Goal: Task Accomplishment & Management: Use online tool/utility

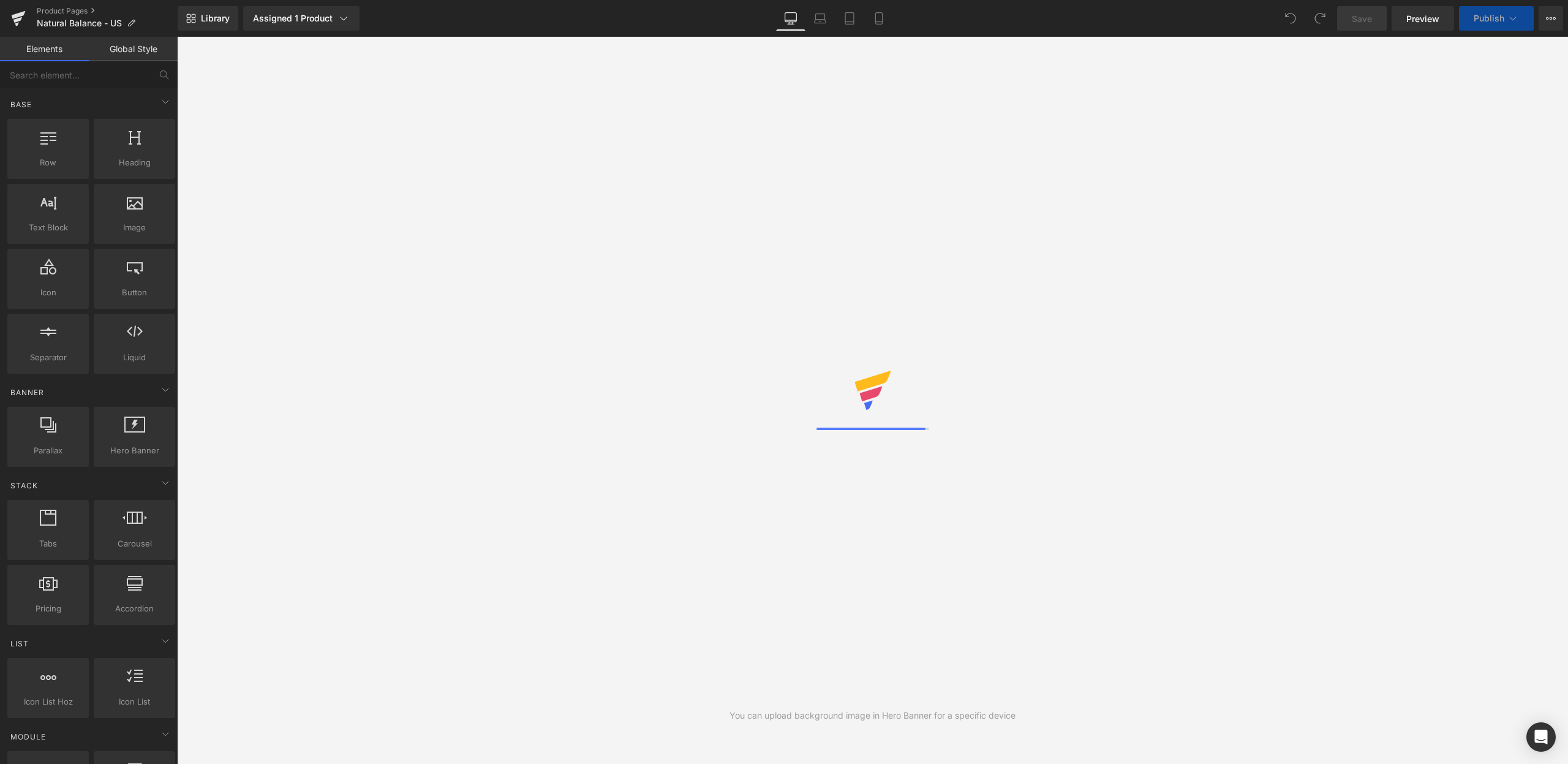
click at [1047, 382] on div "You can upload background image in Hero Banner for a specific device" at bounding box center [872, 400] width 1391 height 727
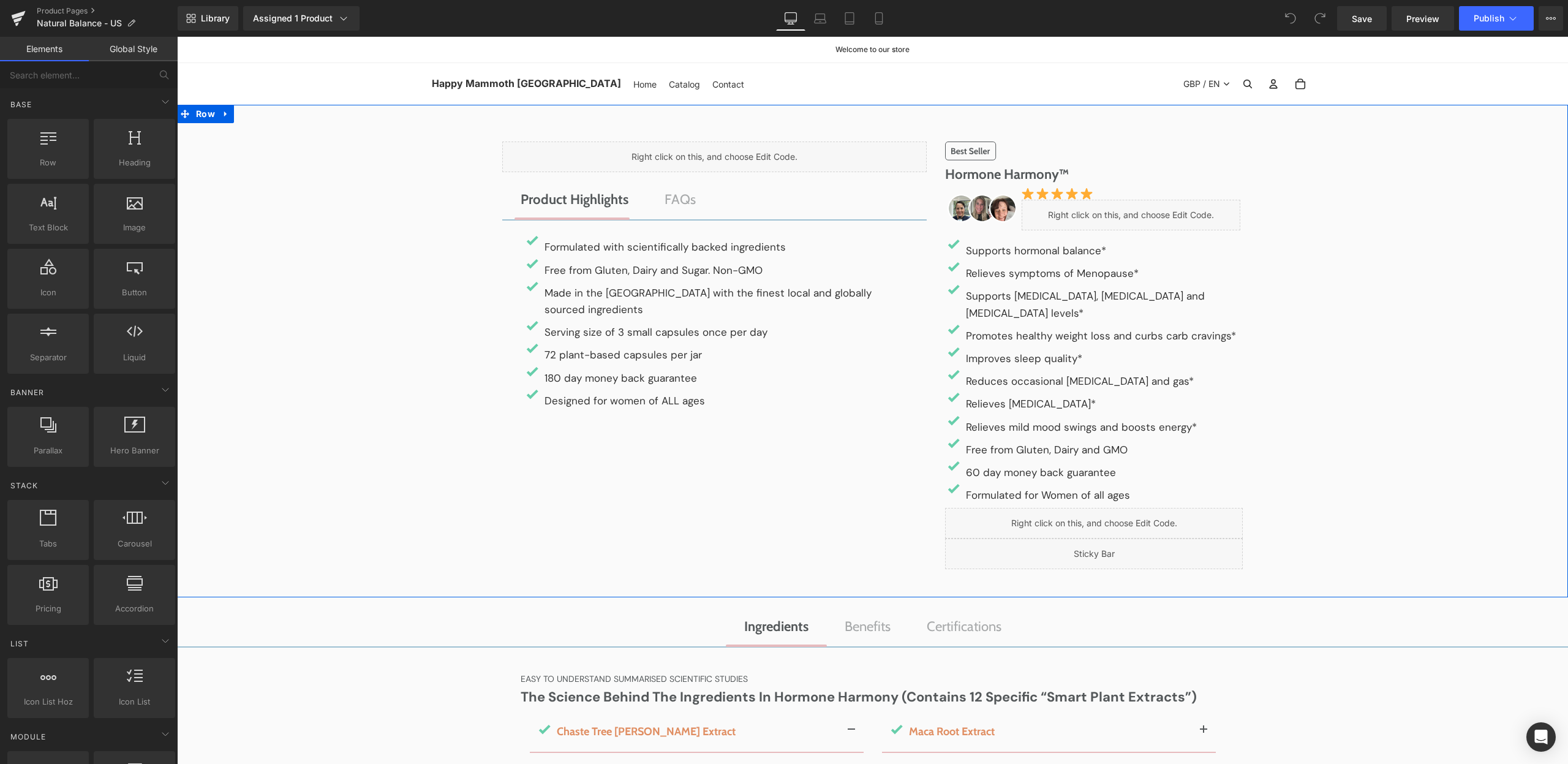
click at [1396, 122] on div "Liquid Product Highlights Text Block FAQs Text Block Image Formulated with scie…" at bounding box center [872, 351] width 1391 height 492
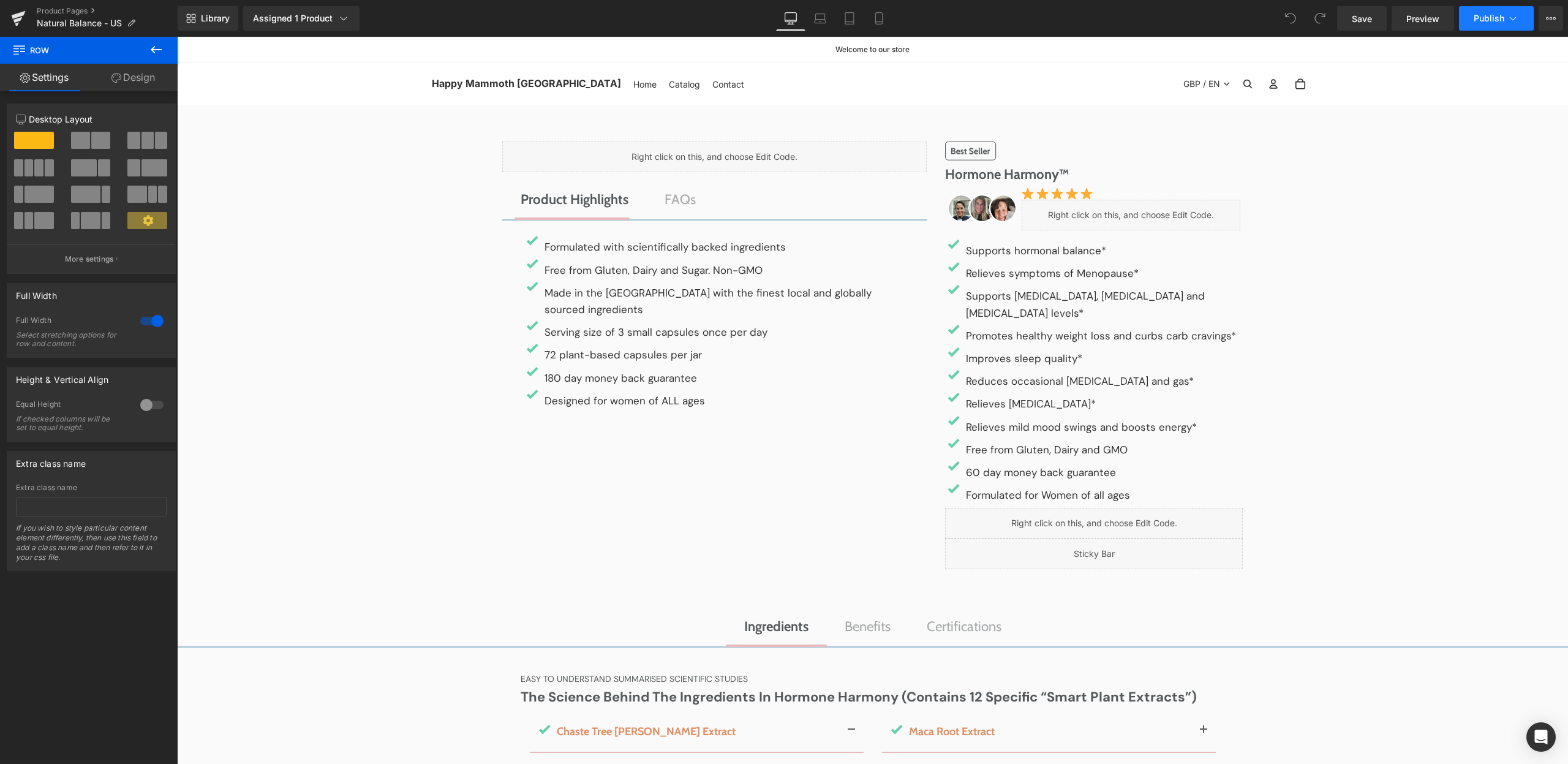
click at [1474, 27] on button "Publish" at bounding box center [1496, 18] width 75 height 24
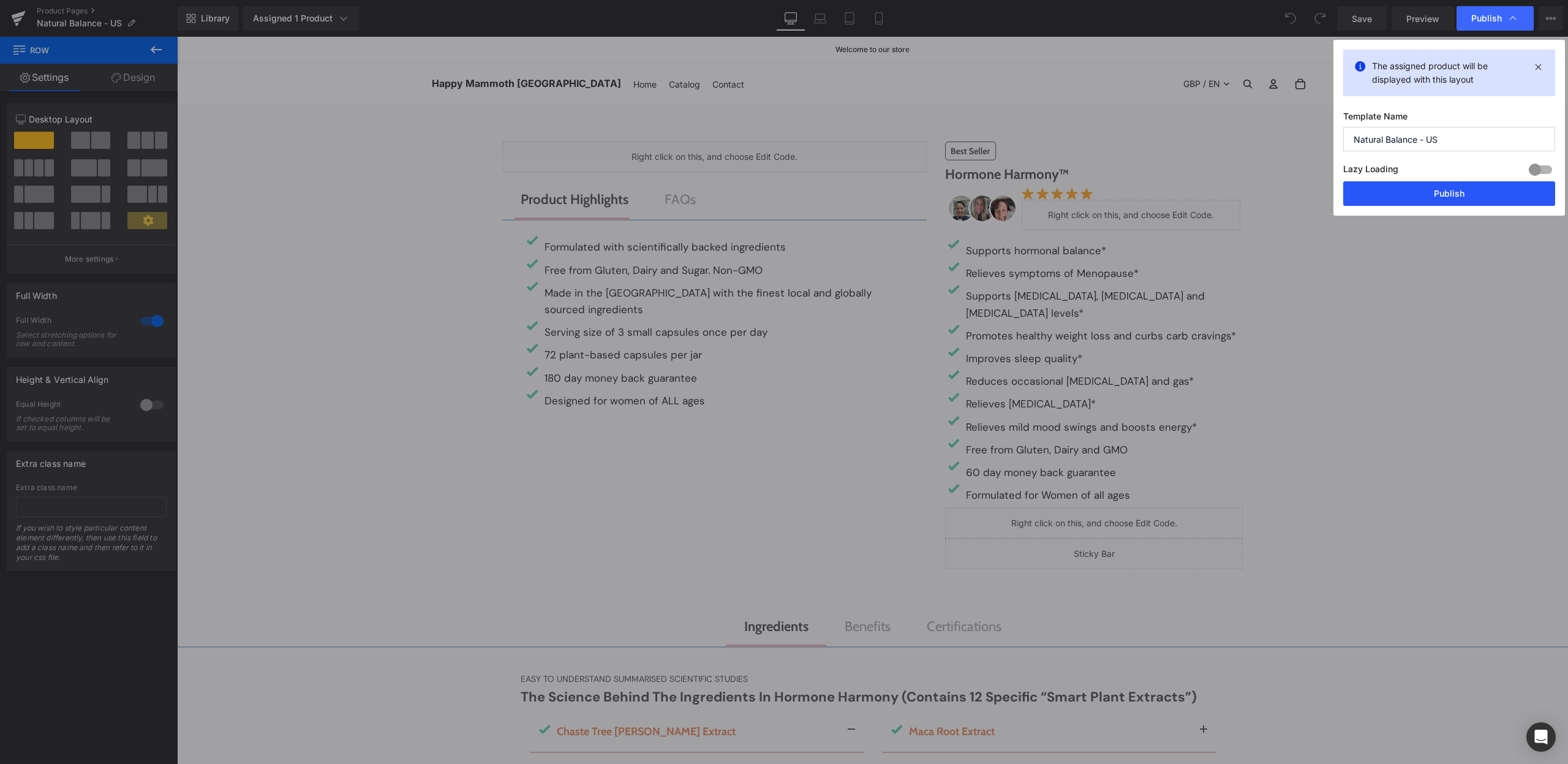
click at [1423, 200] on button "Publish" at bounding box center [1448, 193] width 212 height 24
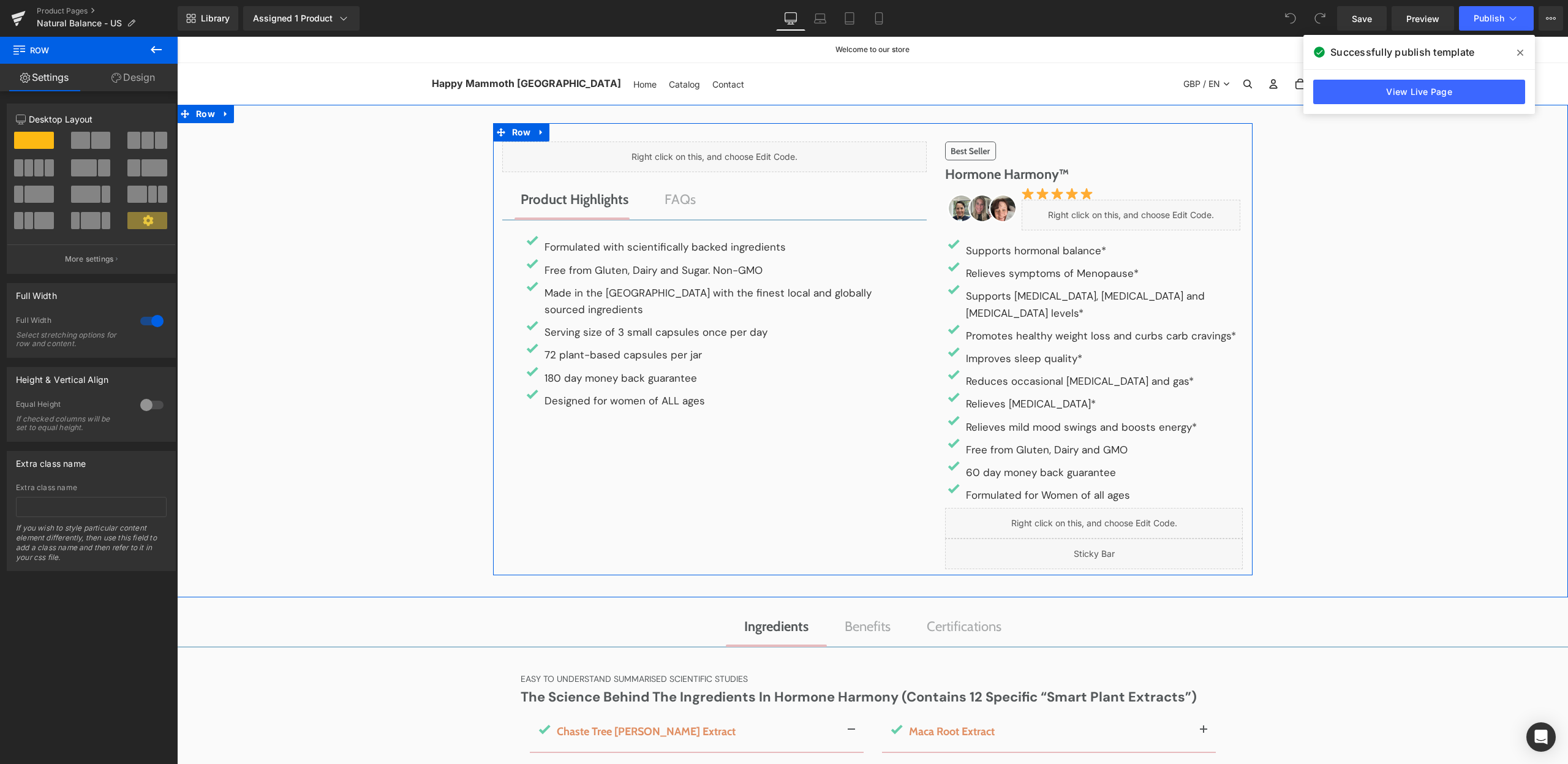
click at [725, 156] on div "Liquid" at bounding box center [714, 156] width 424 height 30
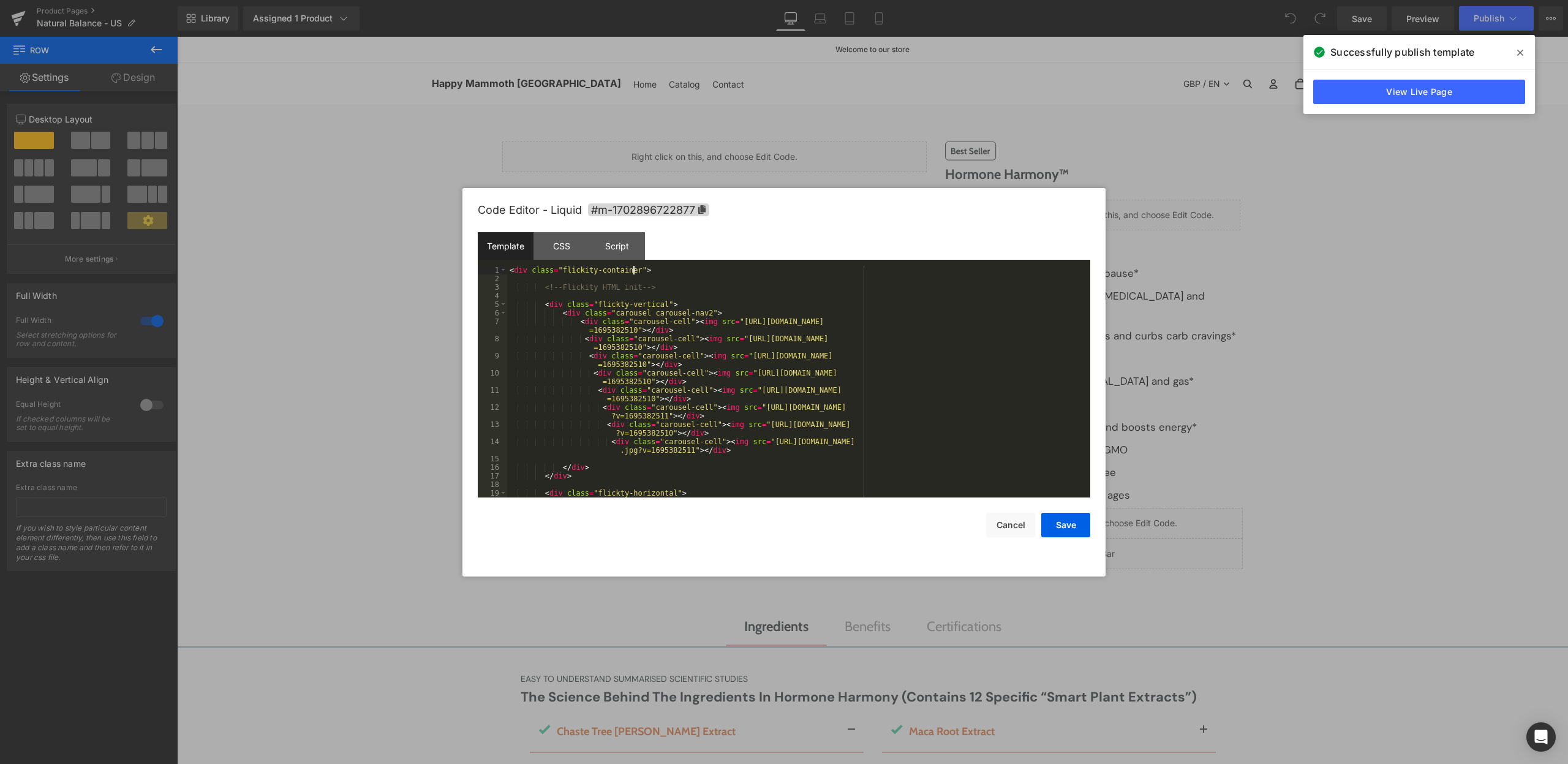
click at [632, 269] on div "< div class = "flickity-container" > <!-- Flickity HTML init --> < div class = …" at bounding box center [795, 390] width 578 height 249
click at [632, 247] on div "Script" at bounding box center [617, 246] width 56 height 27
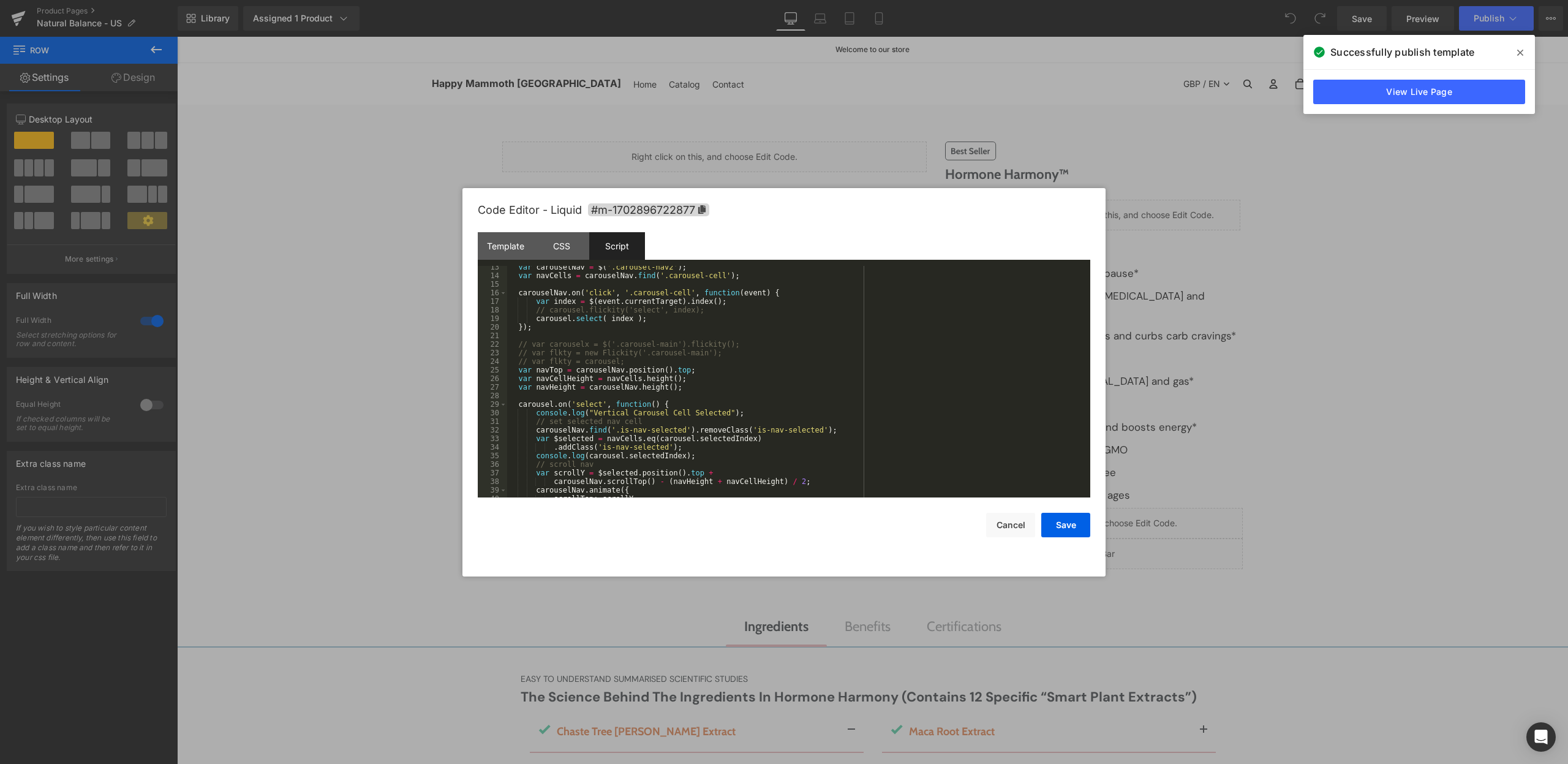
scroll to position [146, 0]
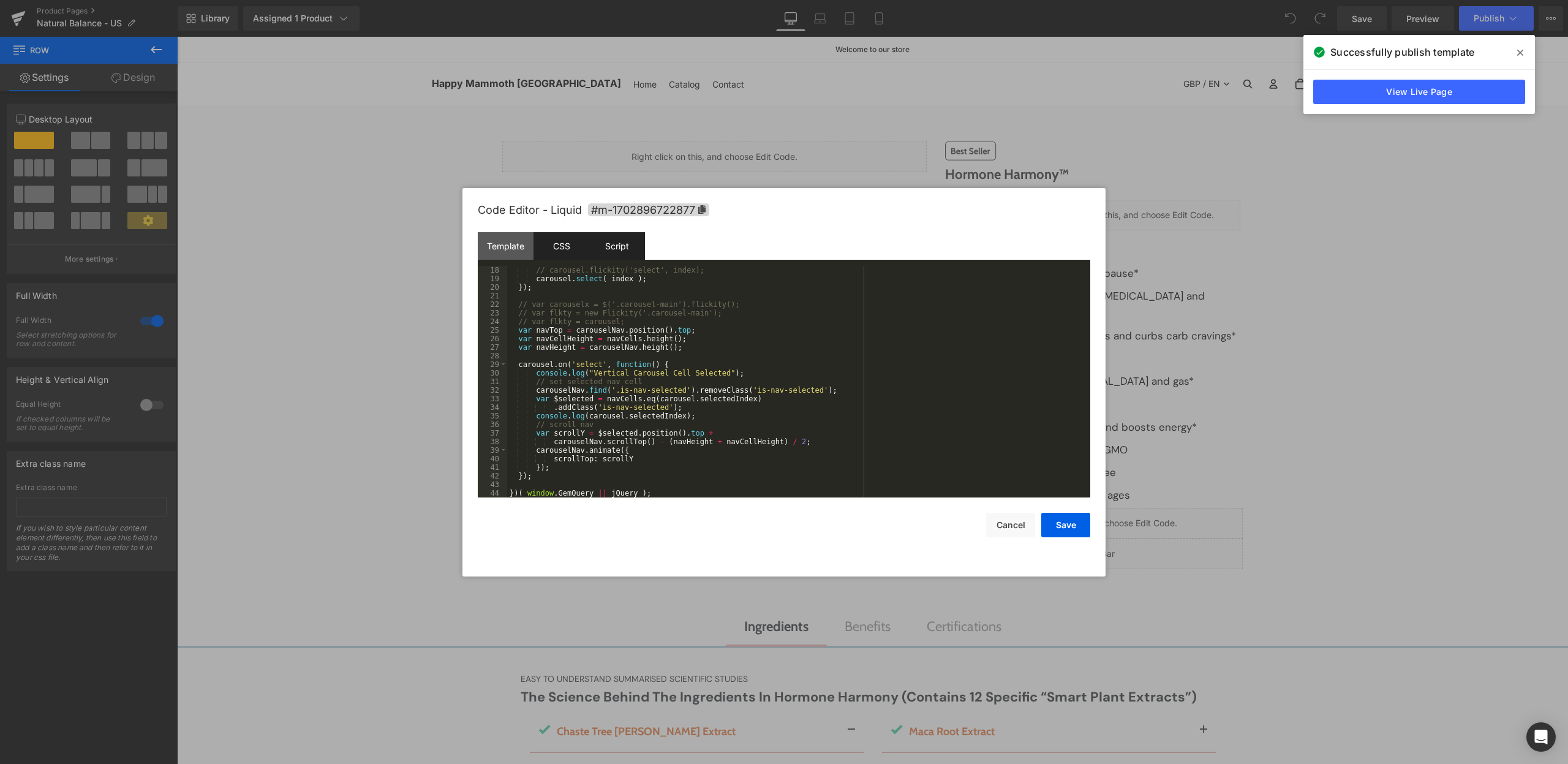
click at [555, 241] on div "CSS" at bounding box center [562, 246] width 56 height 27
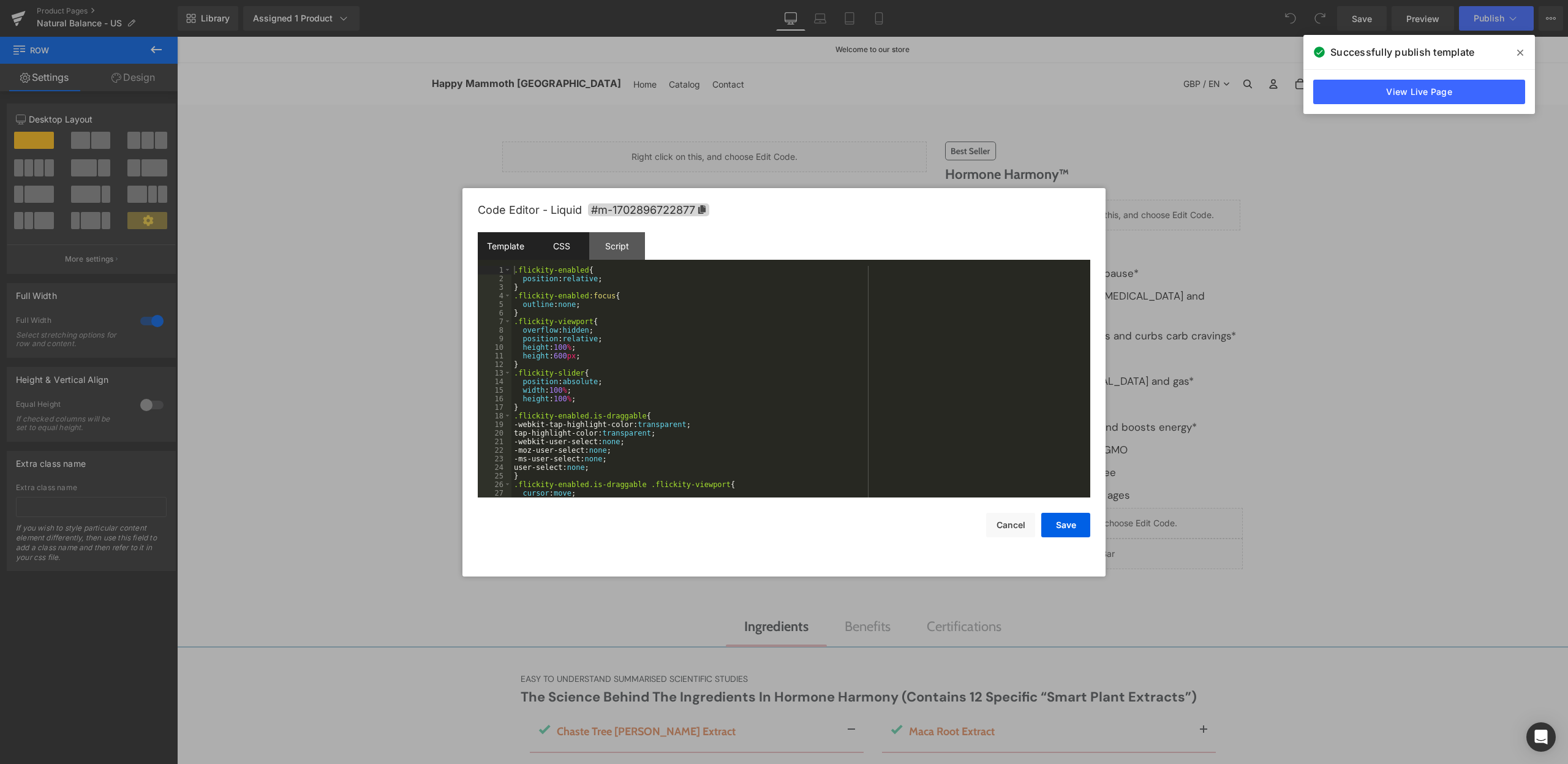
click at [506, 248] on div "Template" at bounding box center [505, 246] width 56 height 27
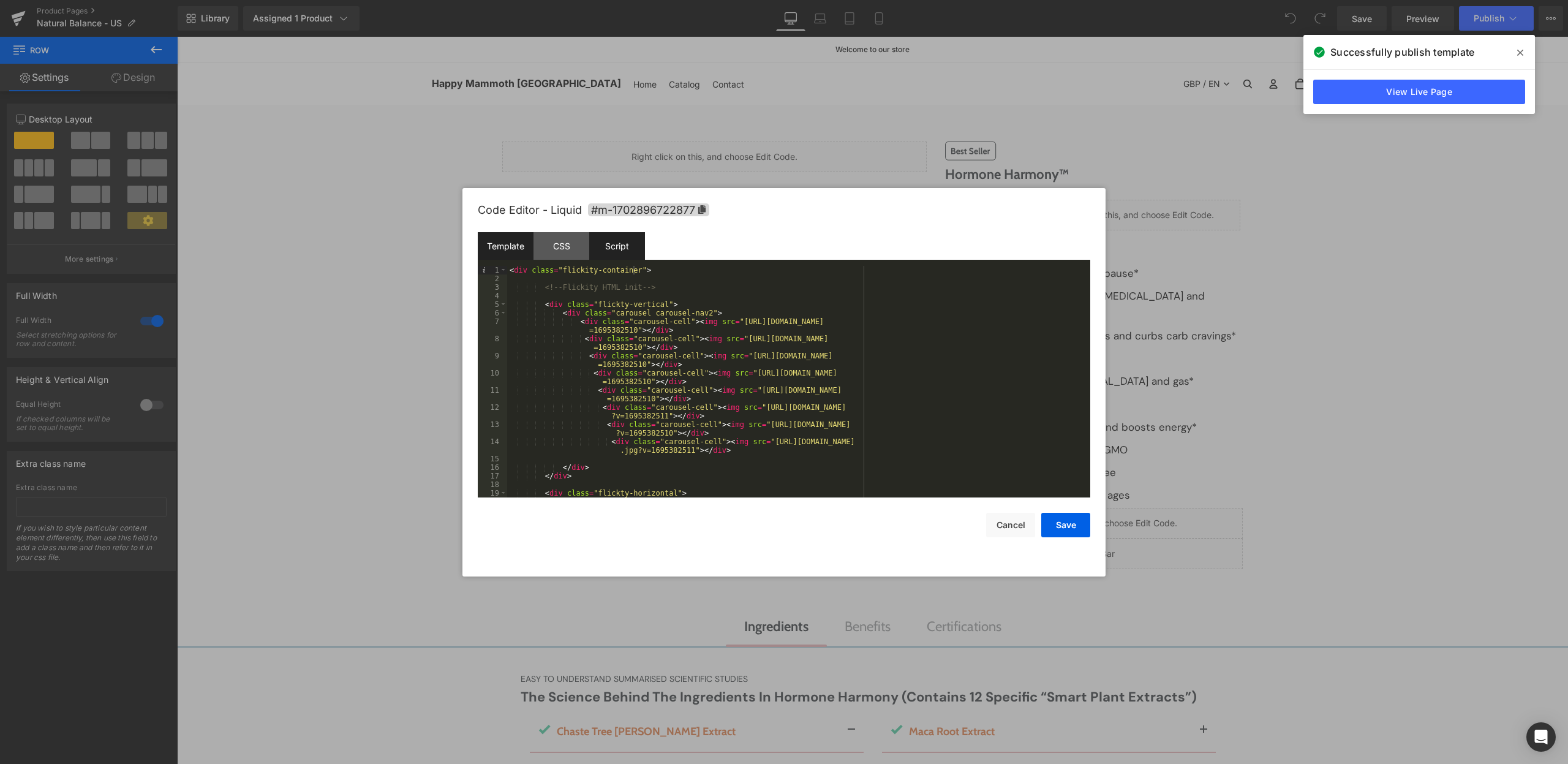
click at [615, 246] on div "Script" at bounding box center [617, 246] width 56 height 27
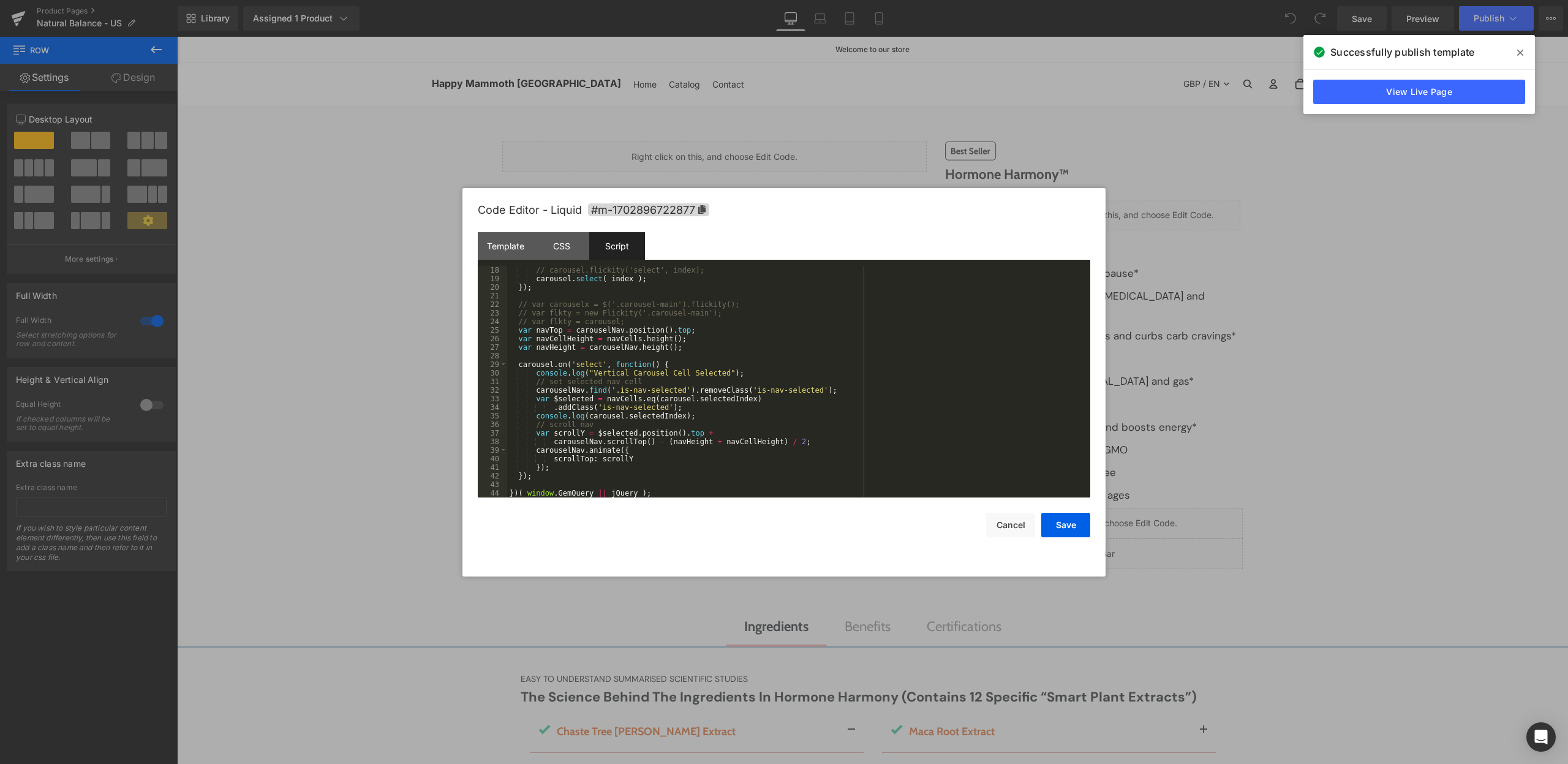
click at [755, 340] on div "// carousel.flickity('select', index); carousel . select ( index ) ; }) ; // va…" at bounding box center [795, 390] width 578 height 249
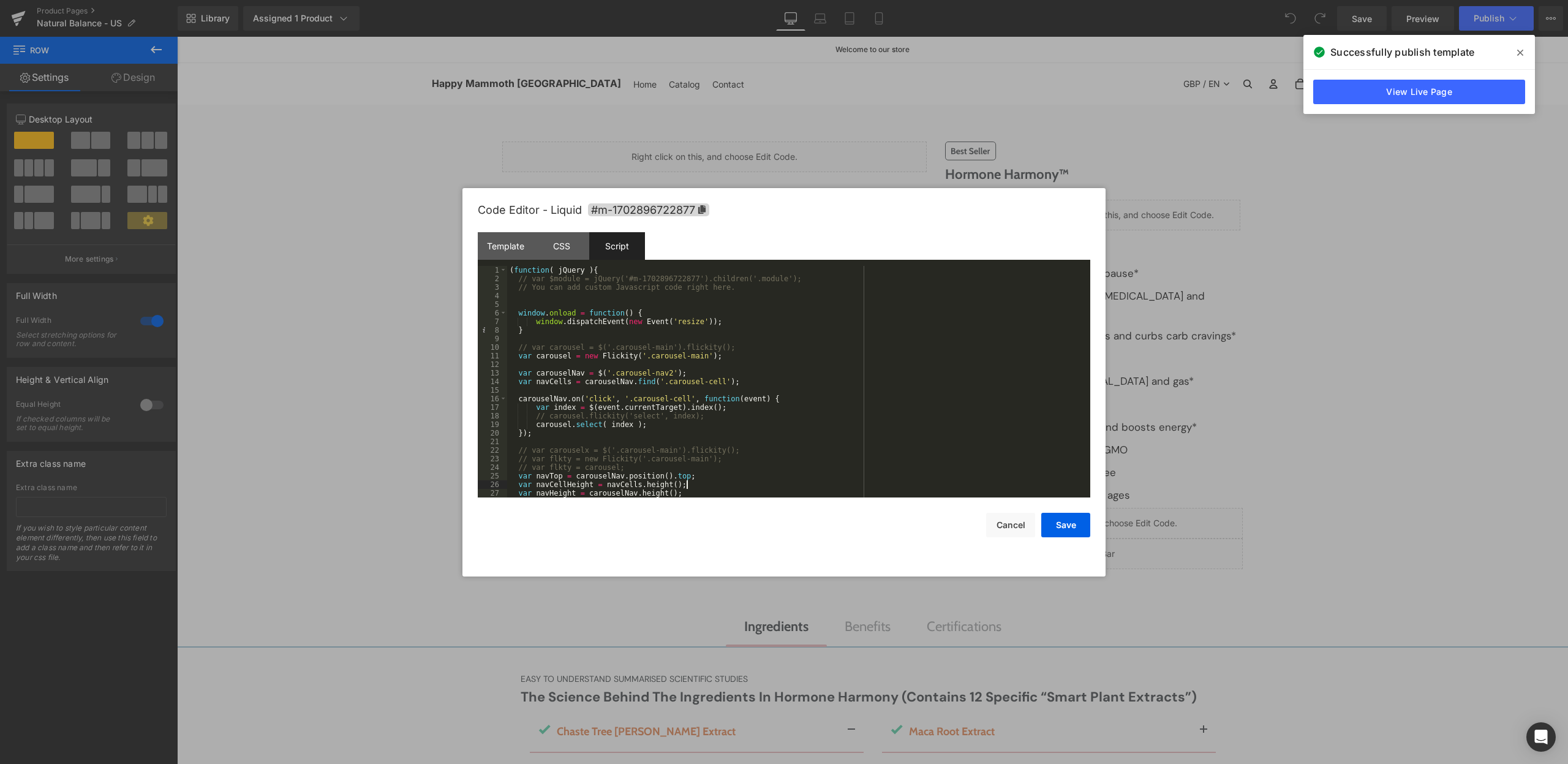
scroll to position [0, 0]
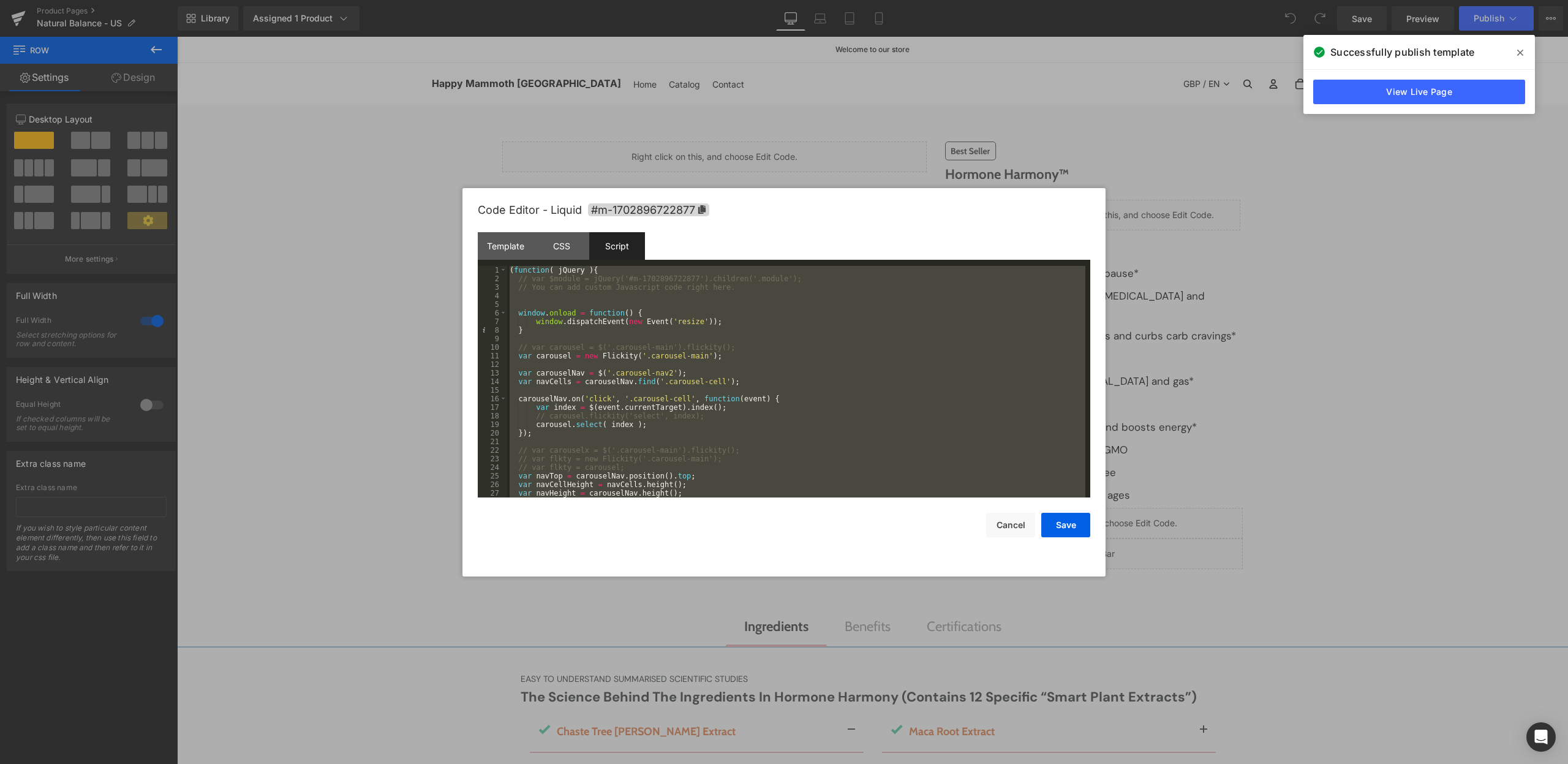
drag, startPoint x: 739, startPoint y: 151, endPoint x: 516, endPoint y: 124, distance: 224.6
click at [739, 151] on div at bounding box center [784, 382] width 1568 height 764
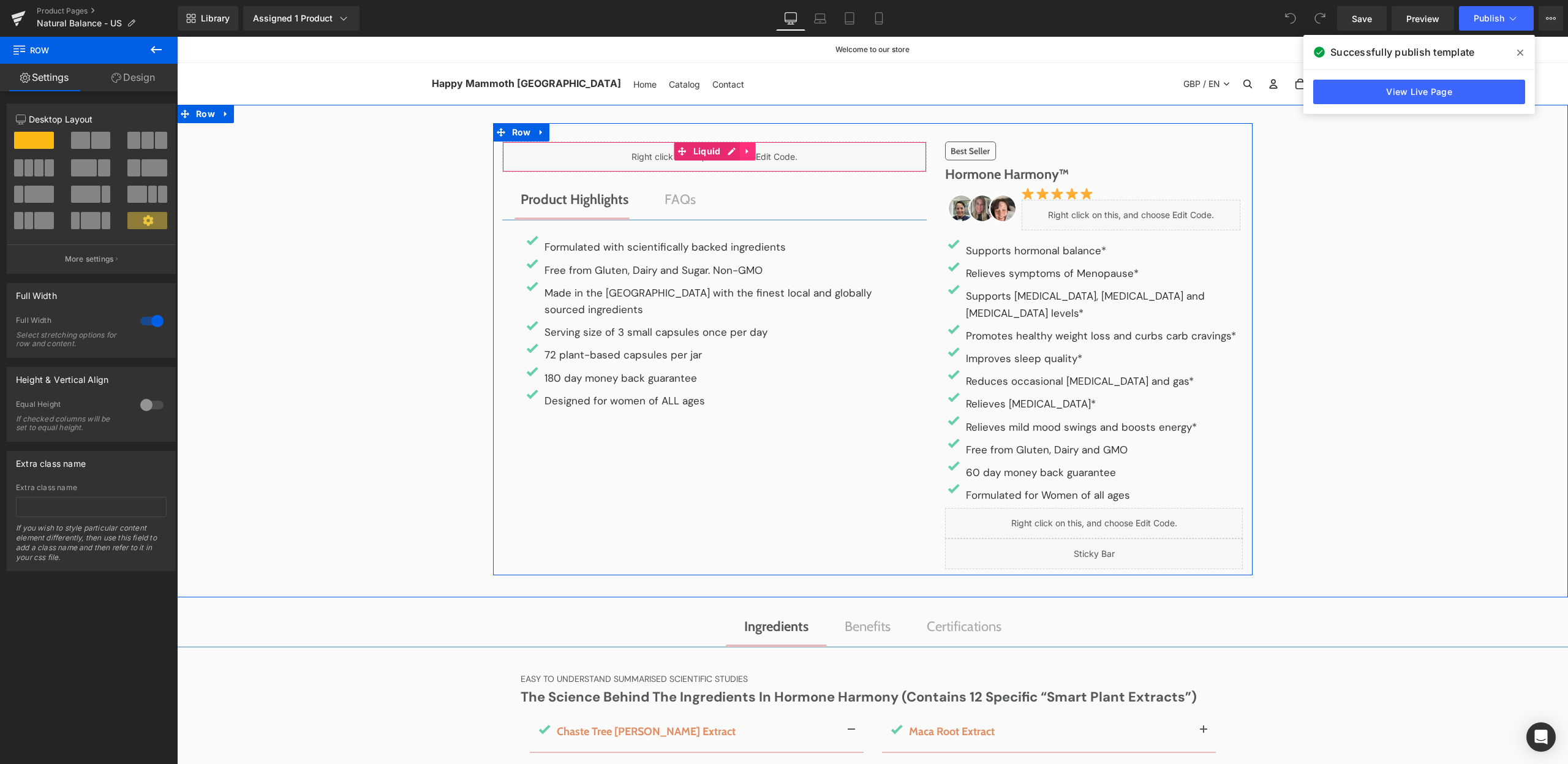
click at [750, 148] on link at bounding box center [748, 151] width 16 height 18
click at [754, 153] on icon at bounding box center [756, 151] width 9 height 9
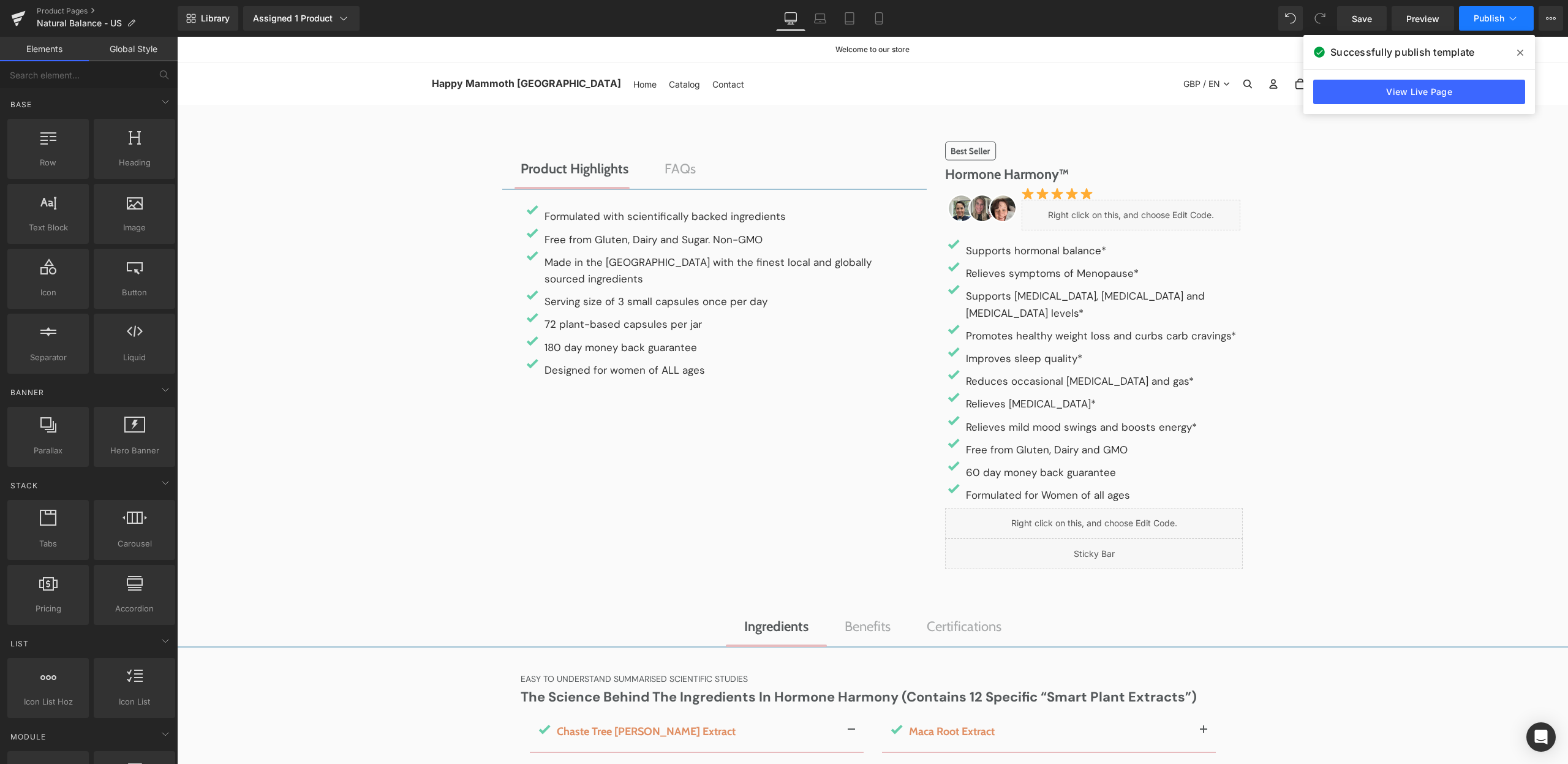
click at [1485, 25] on button "Publish" at bounding box center [1496, 18] width 75 height 24
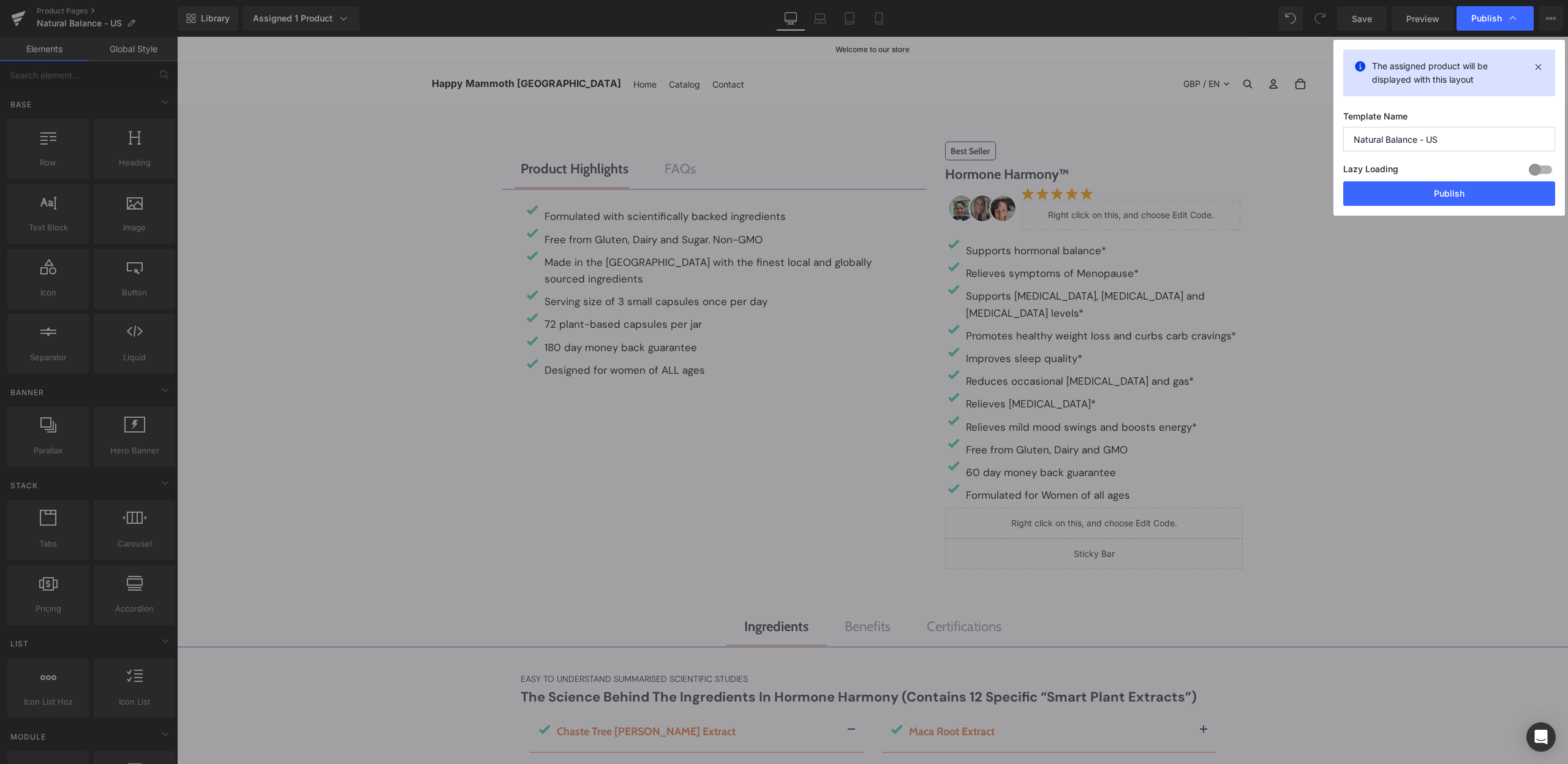
click at [1443, 206] on div "The assigned product will be displayed with this layout Template Name Natural B…" at bounding box center [1449, 128] width 232 height 176
click at [1446, 200] on button "Publish" at bounding box center [1448, 193] width 212 height 24
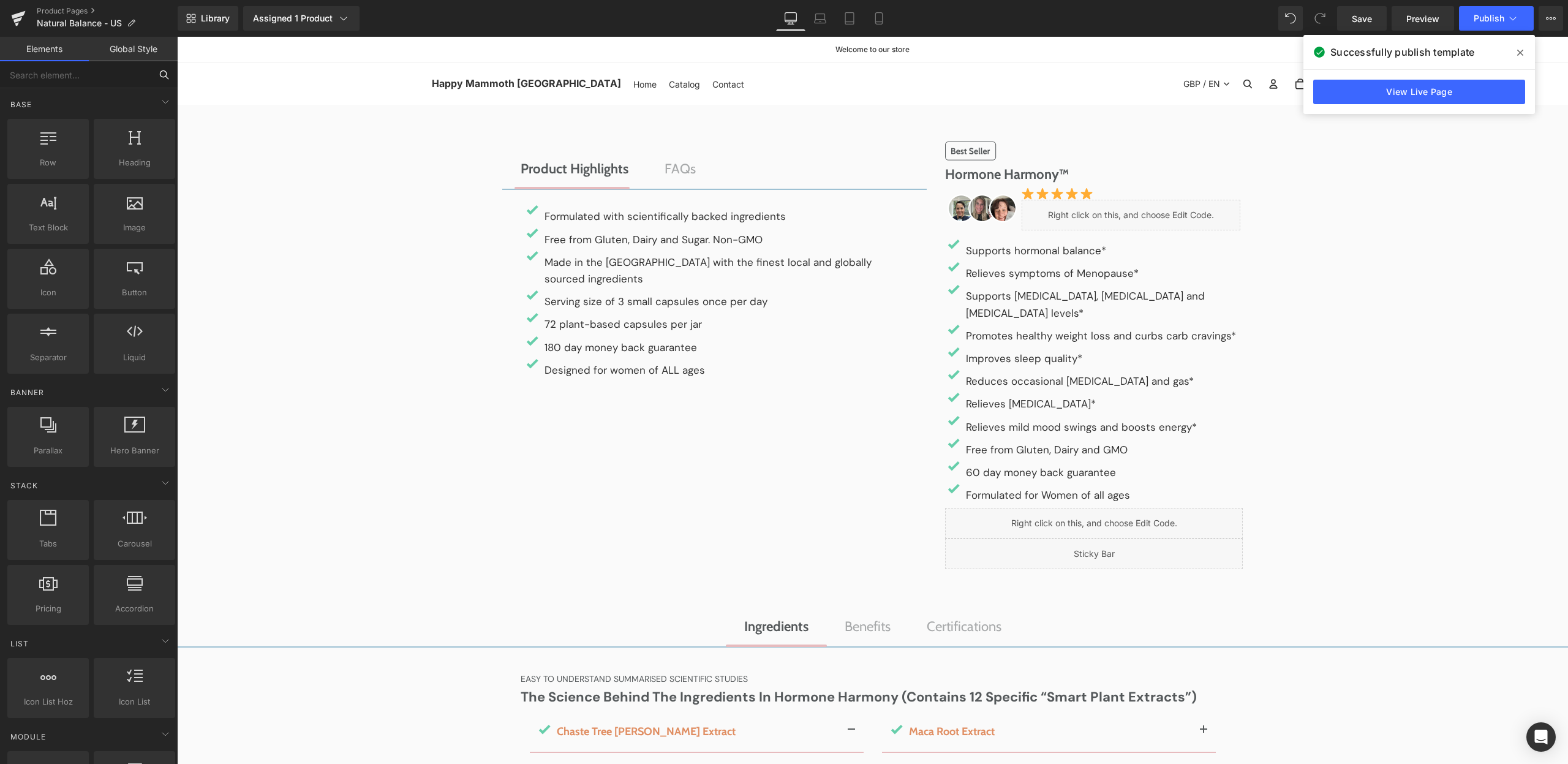
click at [75, 74] on input "text" at bounding box center [75, 75] width 151 height 27
type input "sec"
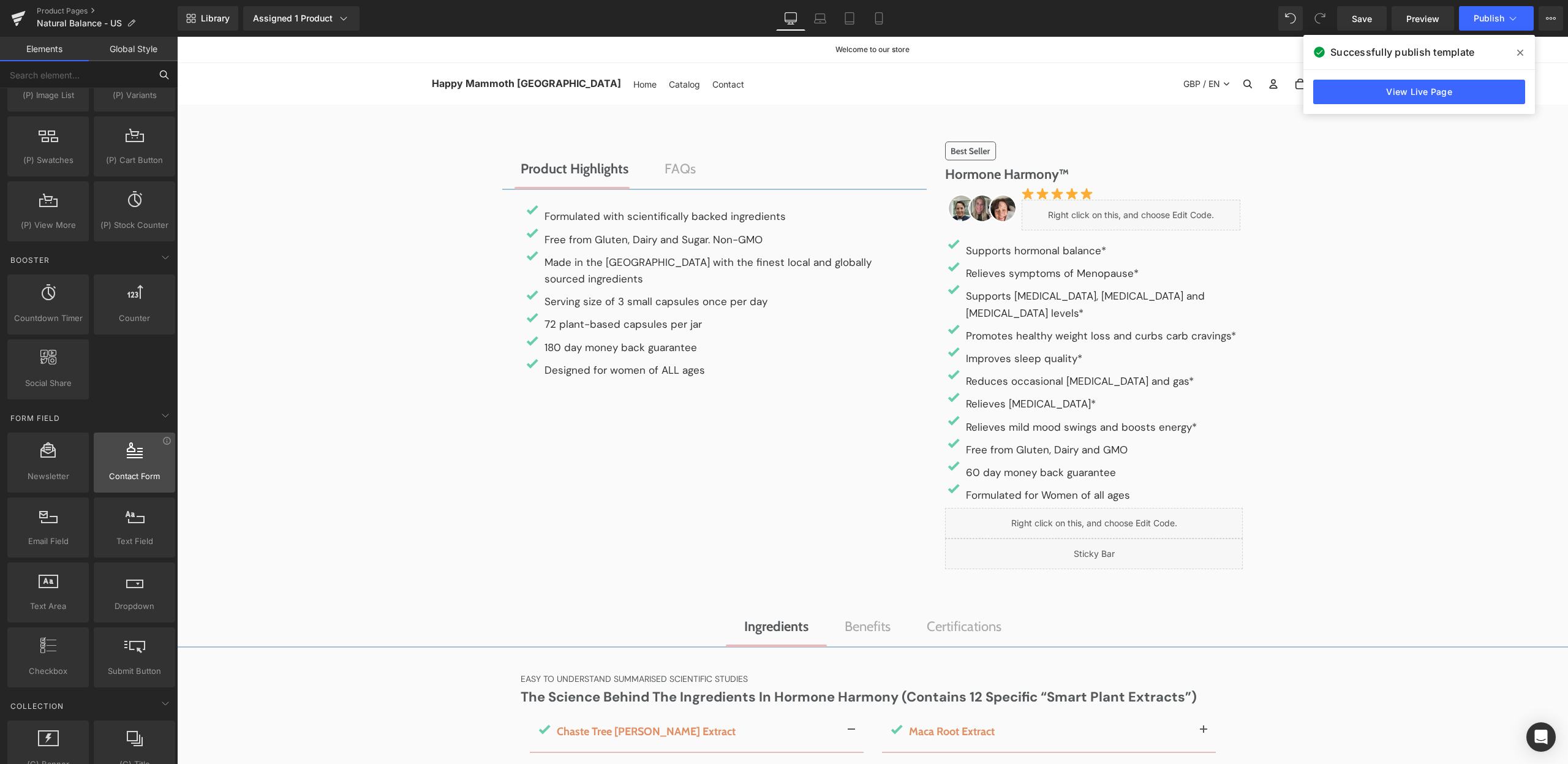
scroll to position [2027, 0]
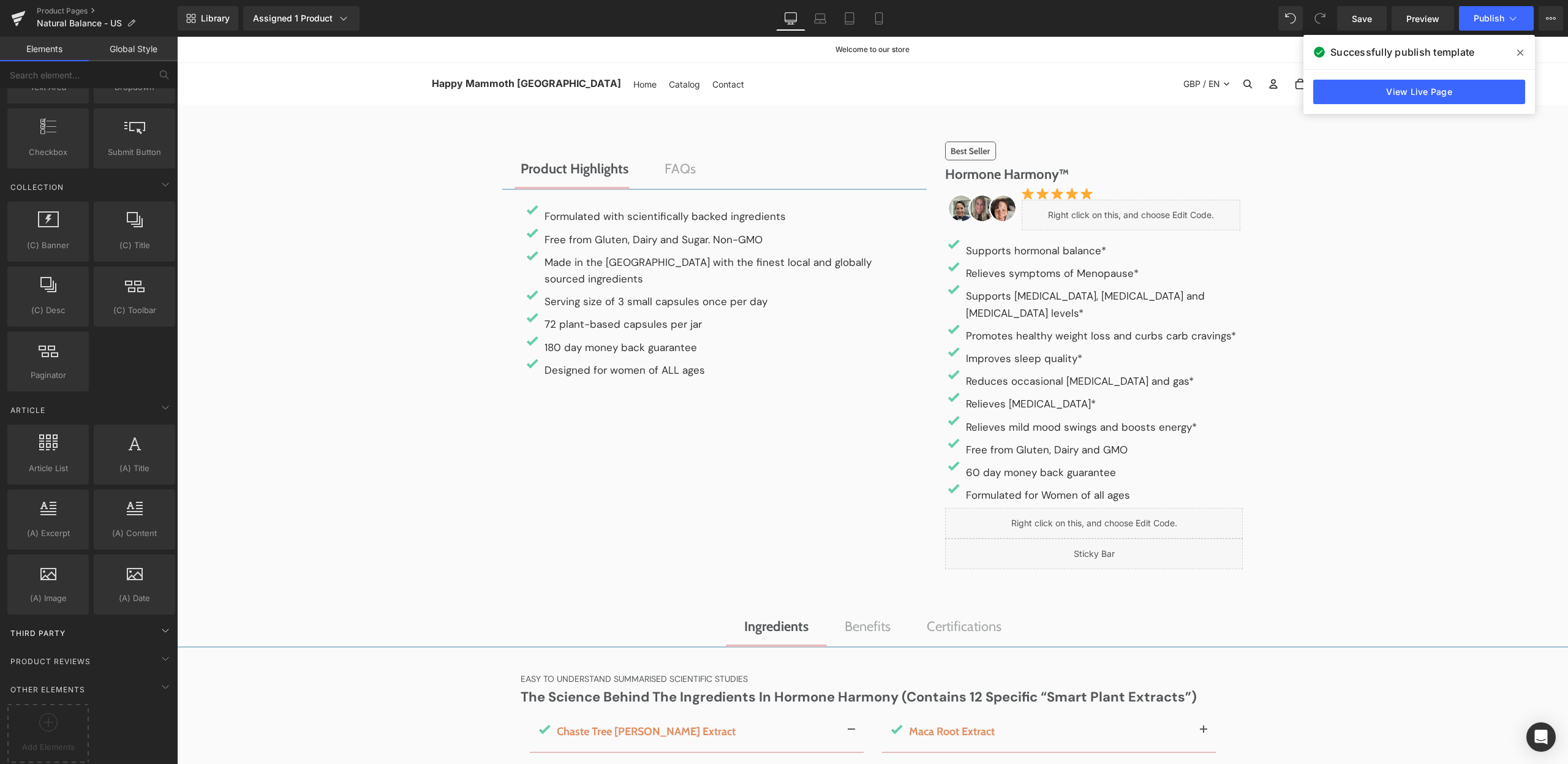
click at [150, 623] on div "Third Party" at bounding box center [91, 633] width 173 height 24
click at [160, 623] on icon at bounding box center [165, 630] width 15 height 15
click at [156, 653] on span at bounding box center [165, 658] width 20 height 20
click at [158, 653] on icon at bounding box center [165, 658] width 15 height 15
click at [301, 619] on ul "Ingredients Text Block Benefits Text Block Certifications Text Block" at bounding box center [872, 631] width 1391 height 32
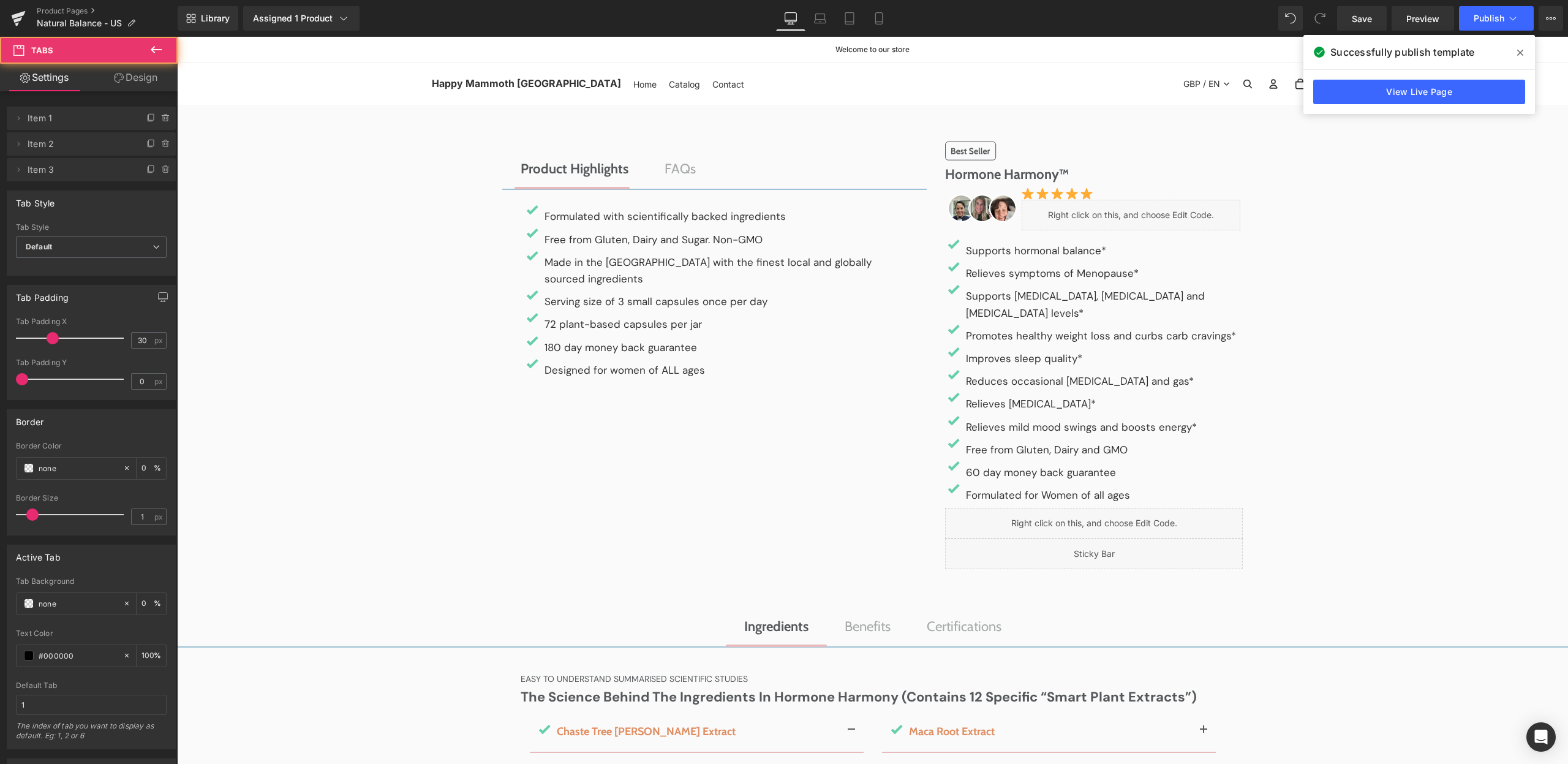
click at [357, 500] on div "Product Highlights Text Block FAQs Text Block Image Formulated with scientifica…" at bounding box center [872, 349] width 1391 height 452
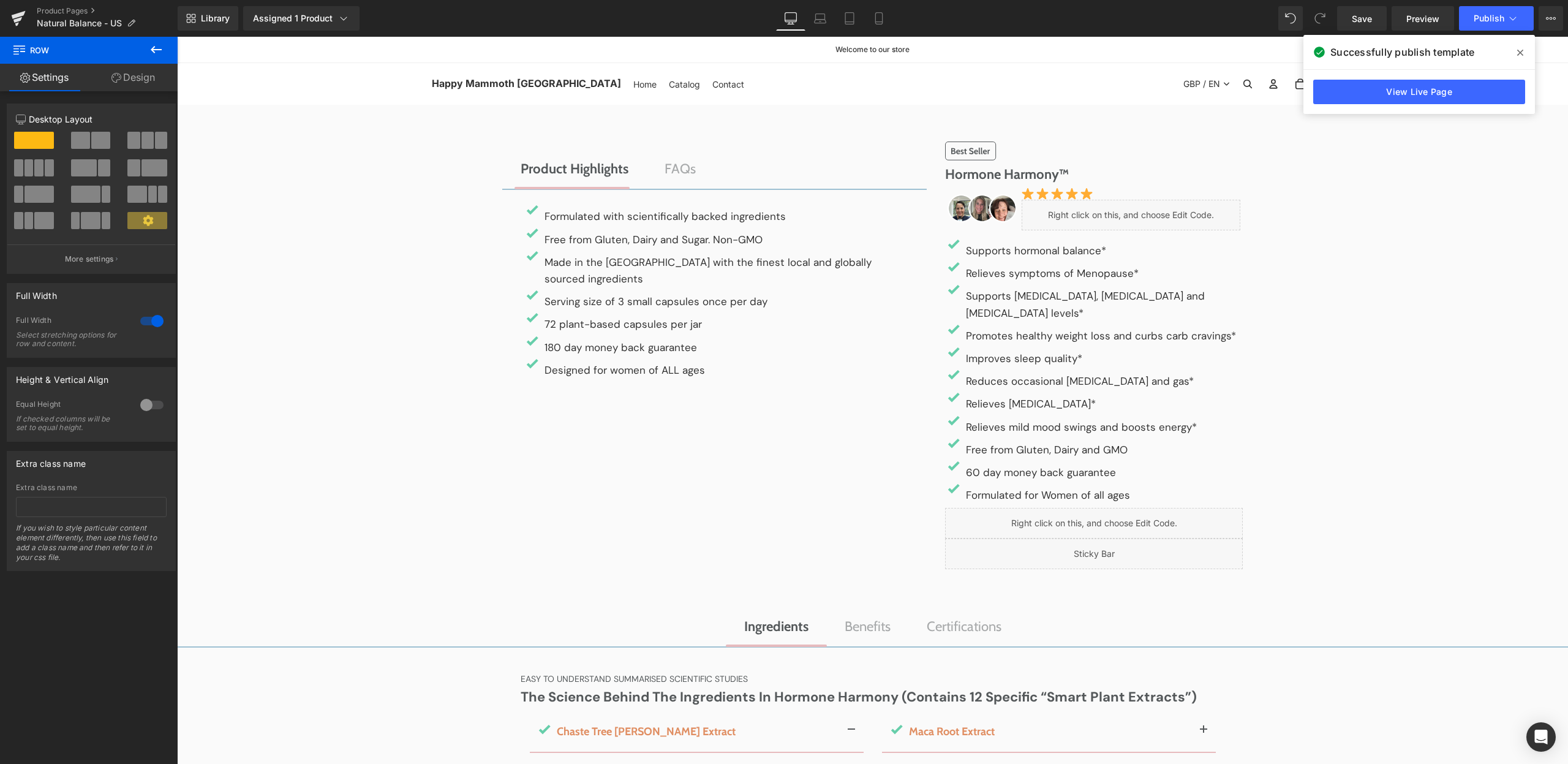
click at [1522, 52] on span at bounding box center [1520, 52] width 20 height 20
click at [89, 17] on p "Natural Balance - US" at bounding box center [86, 24] width 108 height 15
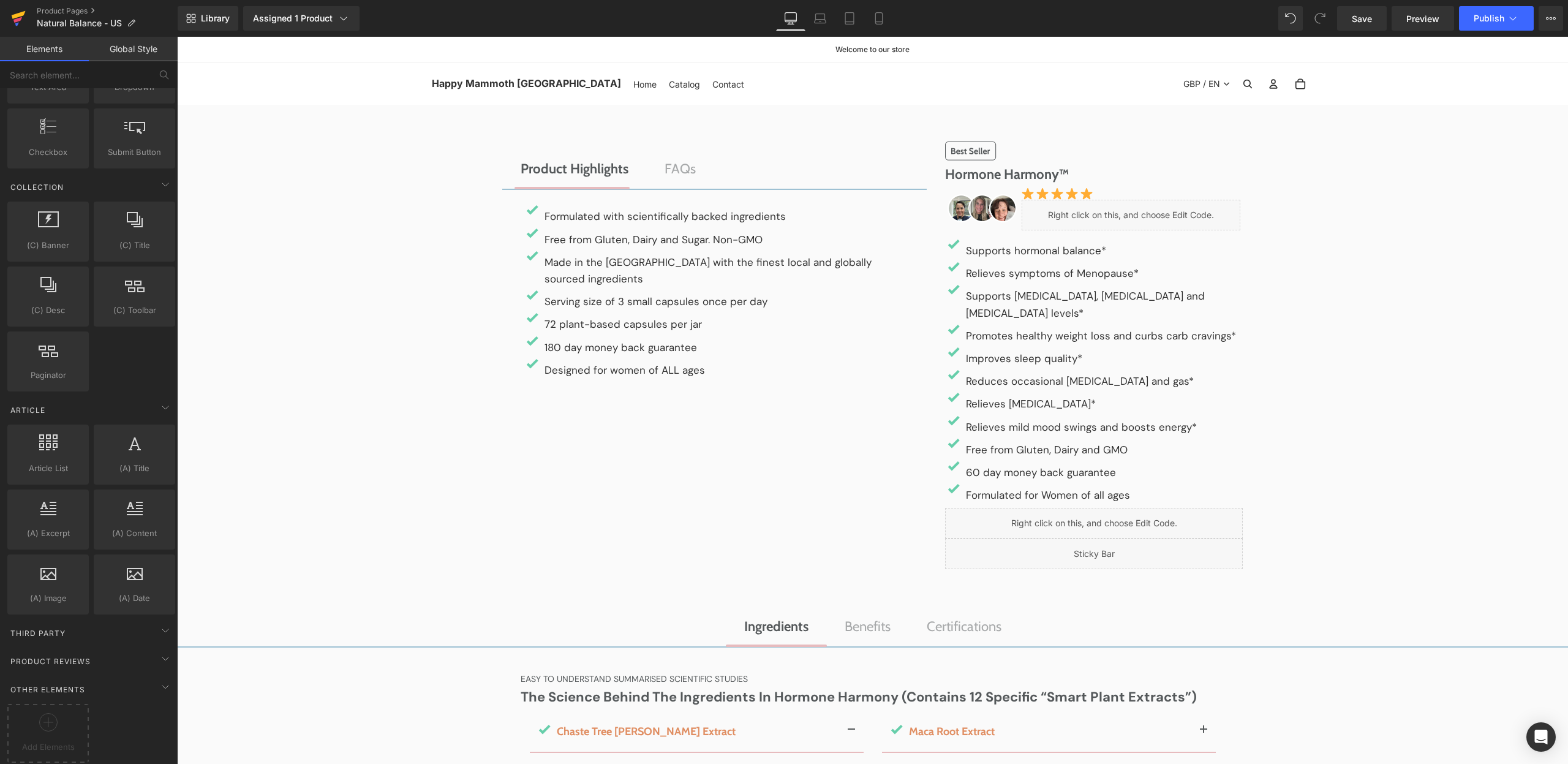
click at [22, 17] on icon at bounding box center [18, 18] width 15 height 30
